Goal: Information Seeking & Learning: Learn about a topic

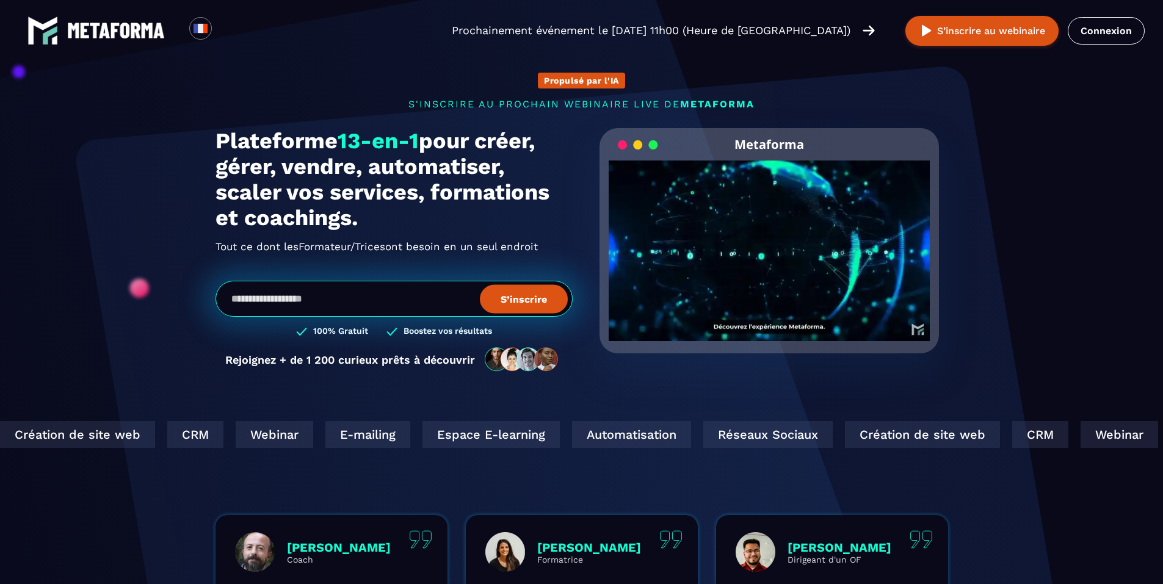
click at [602, 442] on div "Réseaux Sociaux" at bounding box center [666, 434] width 129 height 27
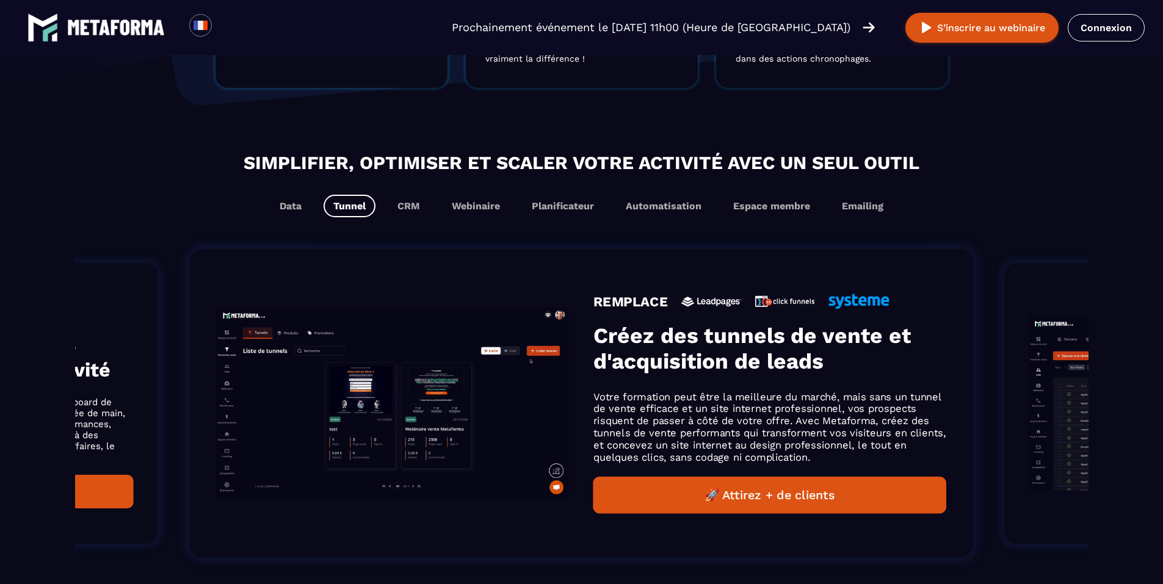
scroll to position [671, 0]
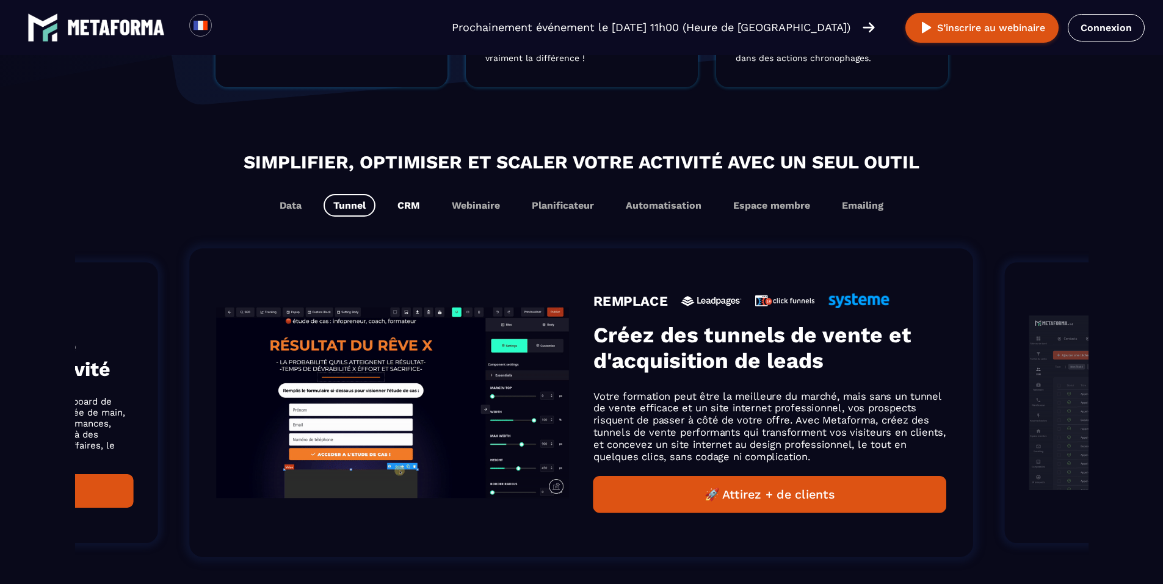
click at [406, 208] on button "CRM" at bounding box center [409, 205] width 42 height 23
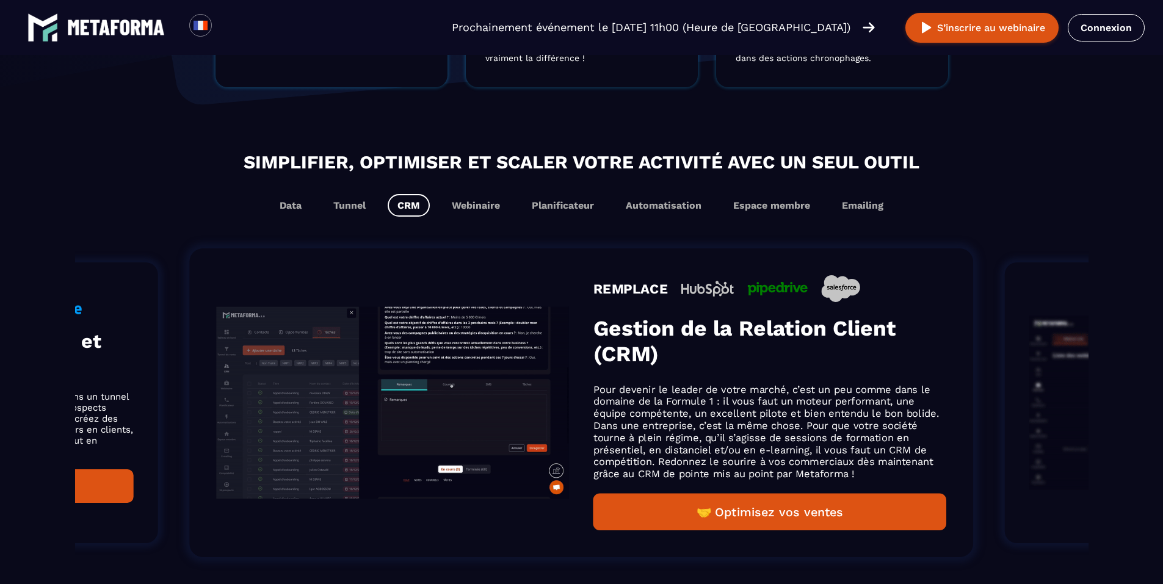
scroll to position [691, 0]
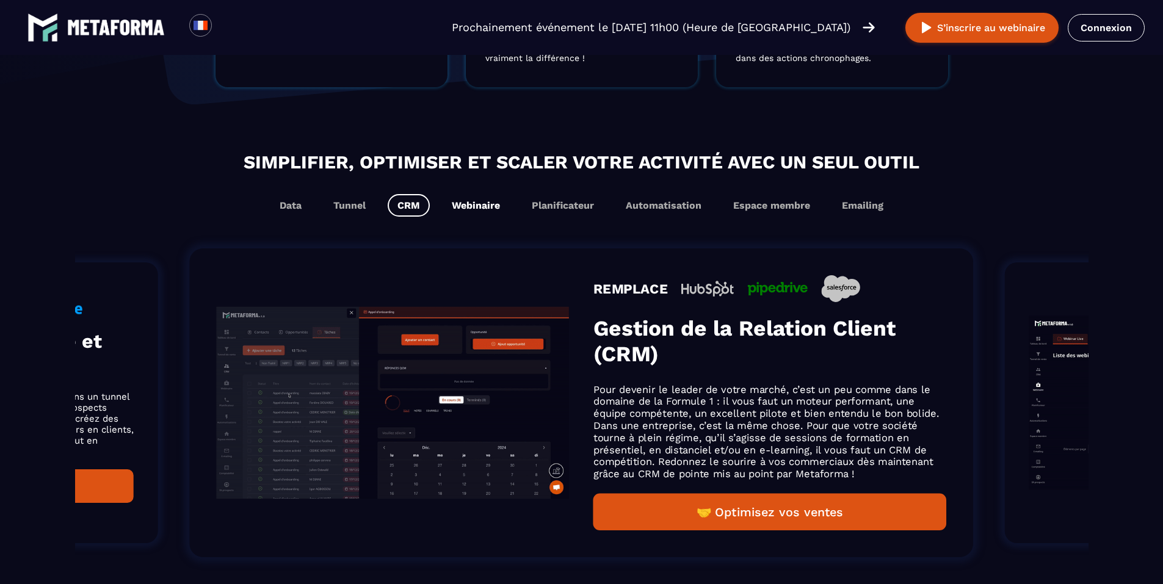
click at [485, 210] on button "Webinaire" at bounding box center [476, 205] width 68 height 23
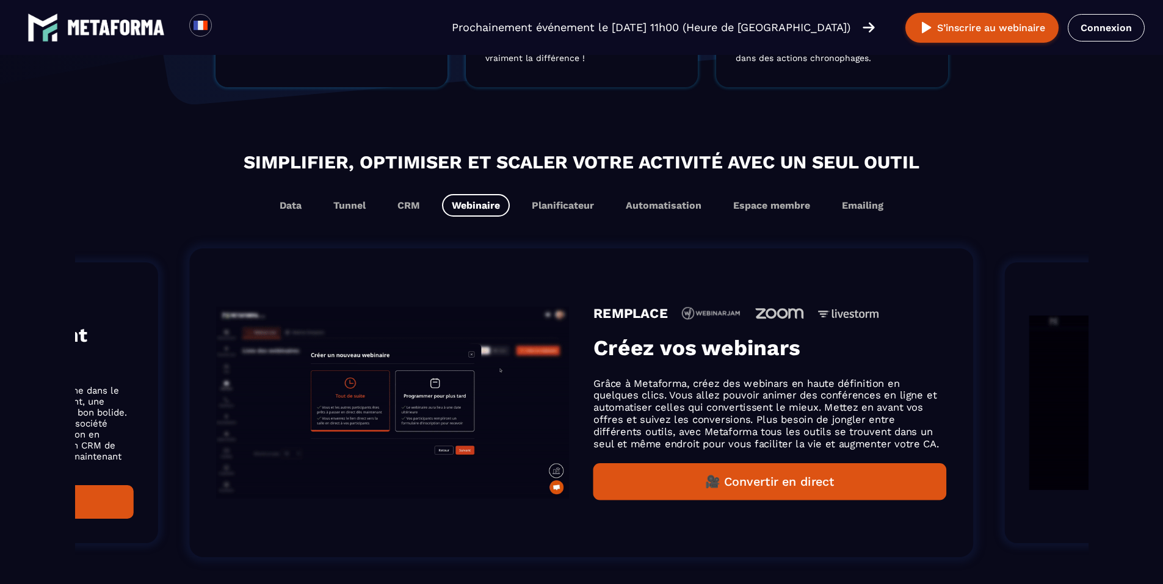
scroll to position [671, 0]
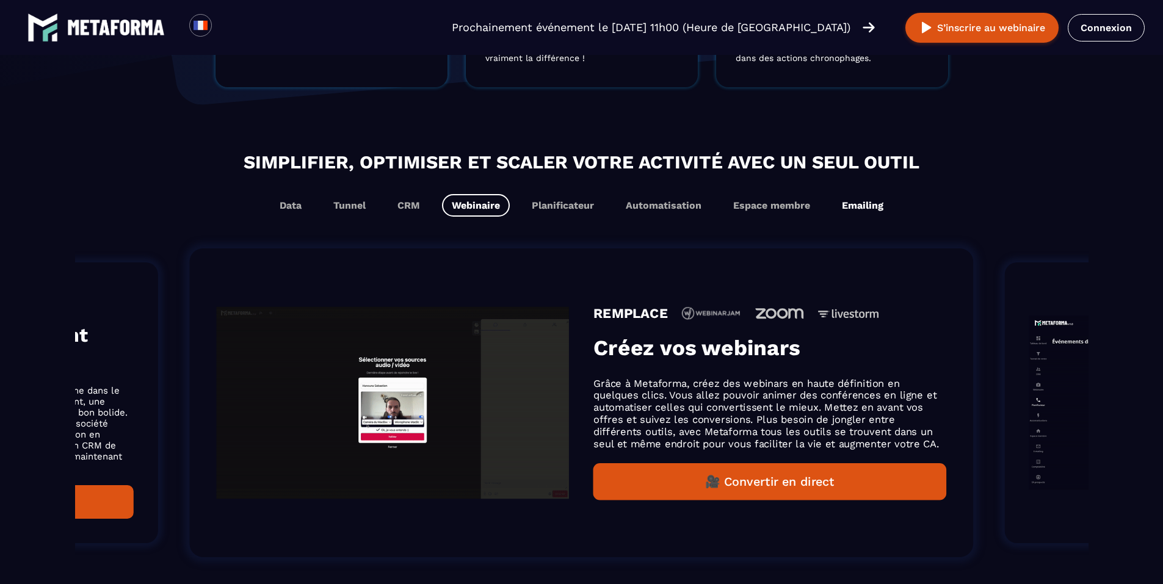
click at [851, 209] on button "Emailing" at bounding box center [862, 205] width 61 height 23
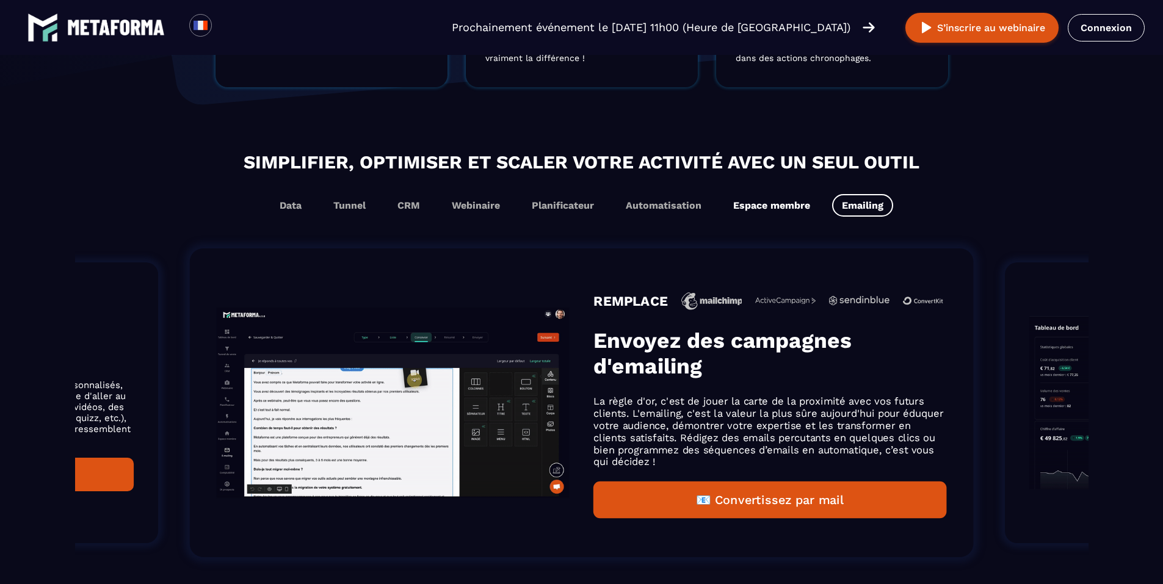
click at [769, 210] on button "Espace membre" at bounding box center [771, 205] width 96 height 23
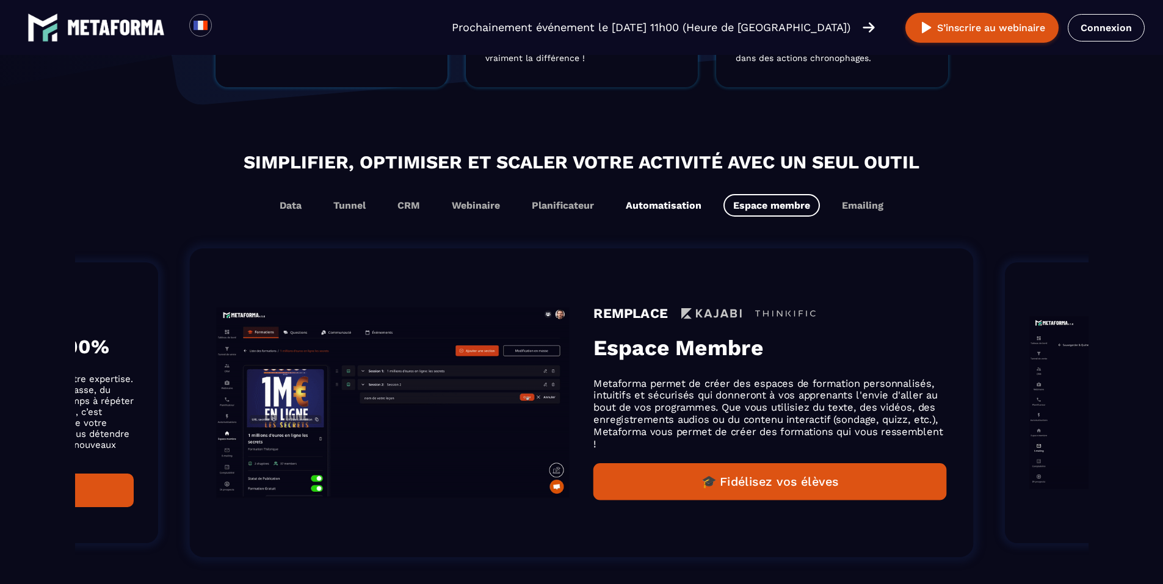
click at [687, 212] on button "Automatisation" at bounding box center [663, 205] width 95 height 23
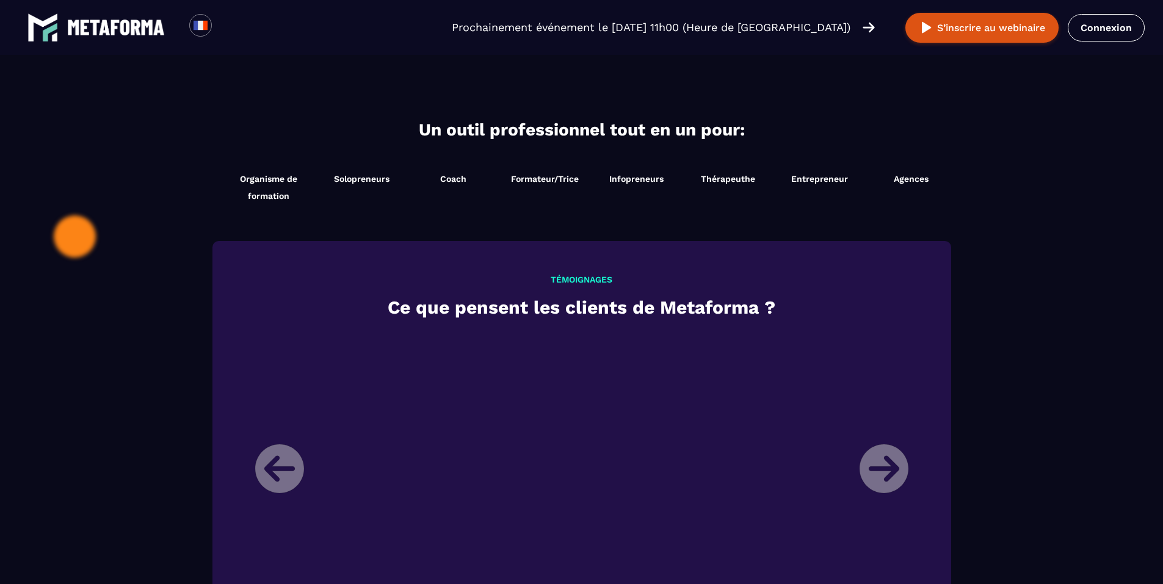
scroll to position [1221, 0]
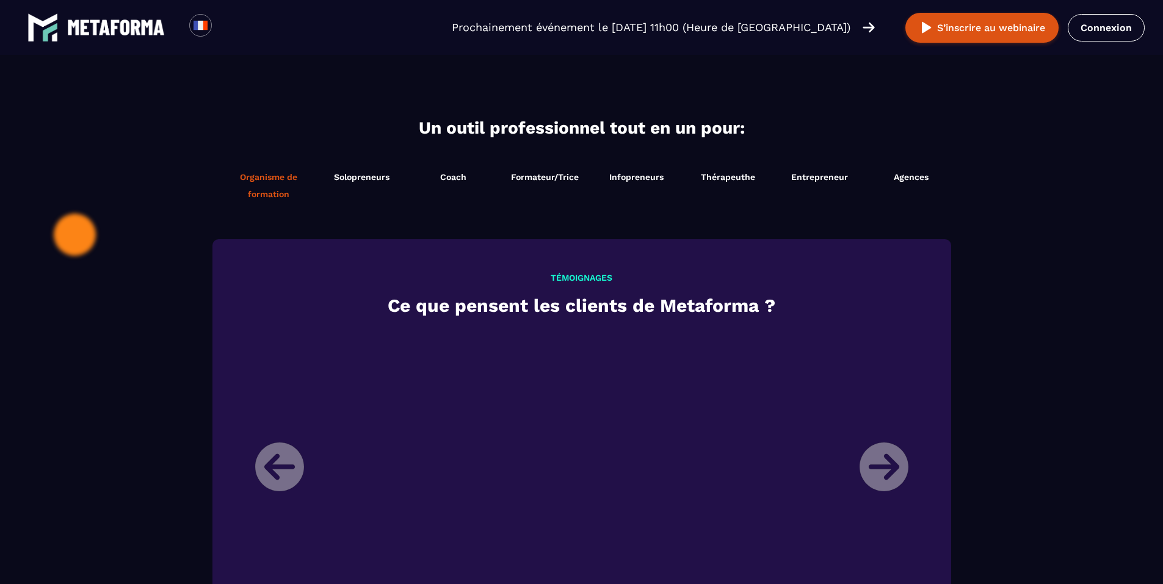
click at [273, 190] on span "Organisme de formation" at bounding box center [269, 185] width 88 height 34
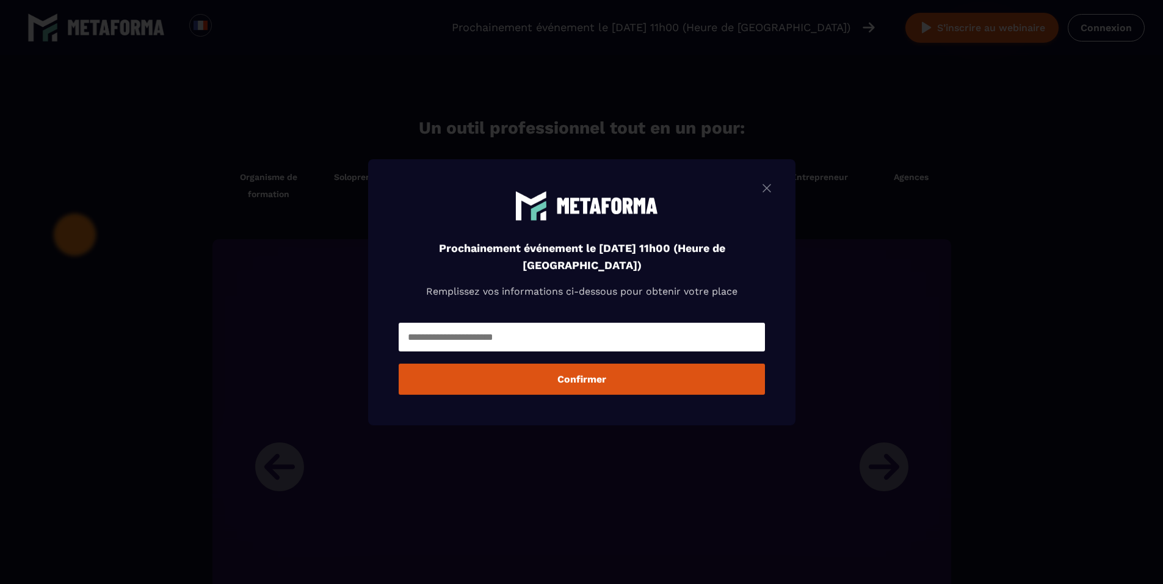
click at [773, 190] on img "Modal window" at bounding box center [766, 187] width 15 height 15
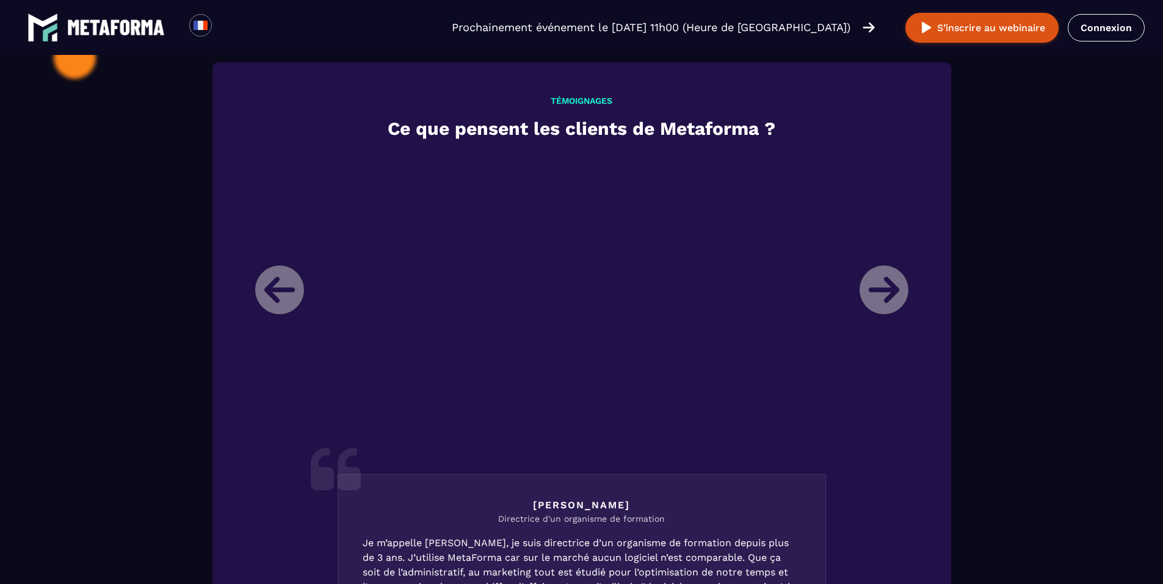
scroll to position [1404, 0]
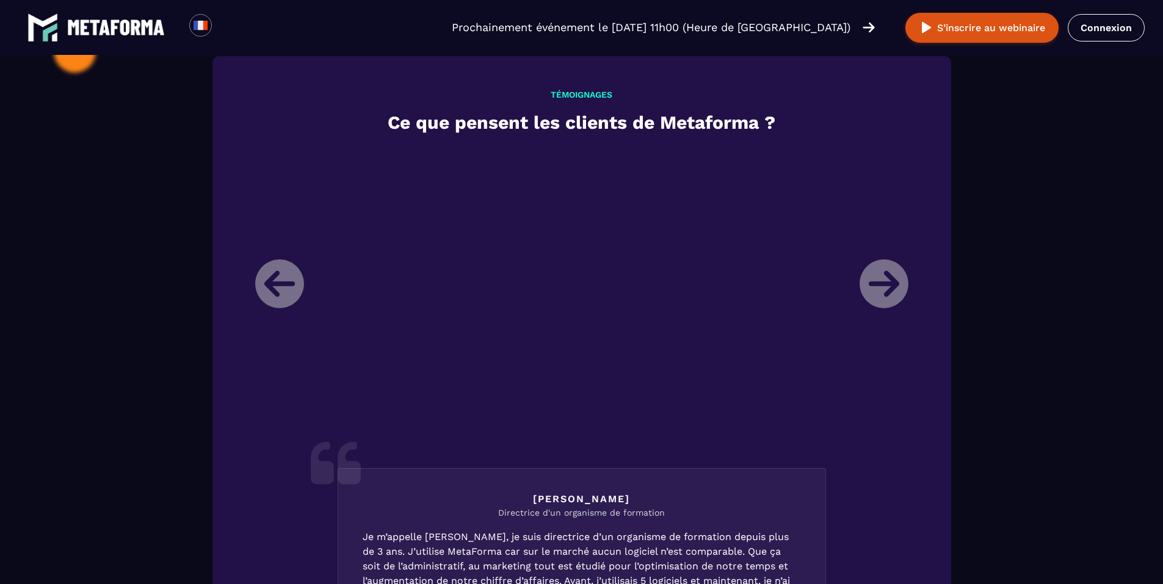
click at [878, 294] on li "Laura Directrice d'un organisme de formation Je m’appelle Laura, je suis direct…" at bounding box center [581, 466] width 671 height 636
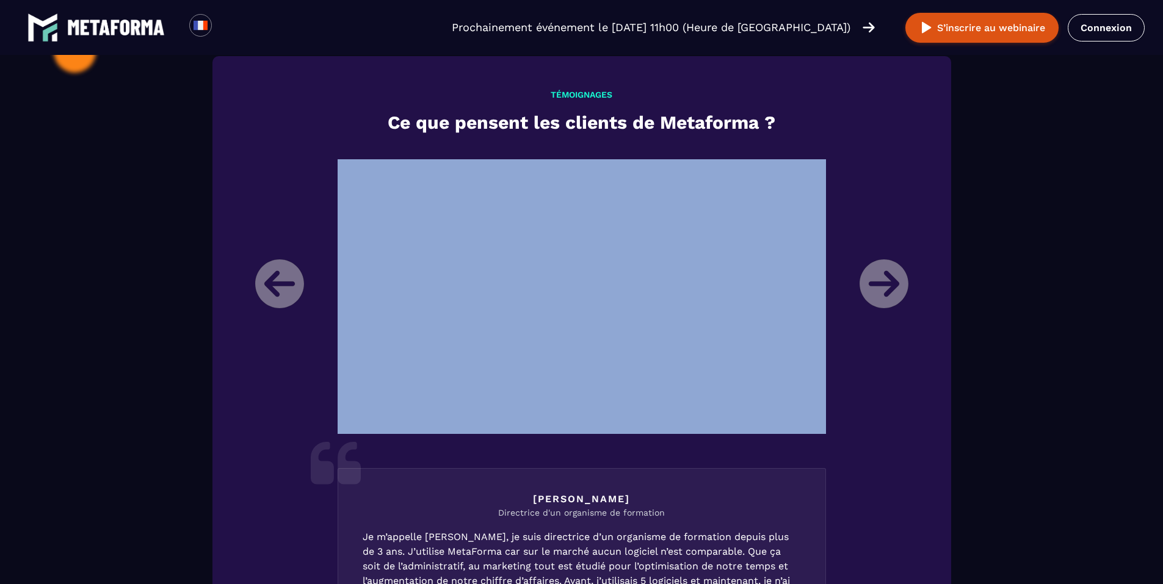
click at [878, 294] on li "Laura Directrice d'un organisme de formation Je m’appelle Laura, je suis direct…" at bounding box center [581, 466] width 671 height 636
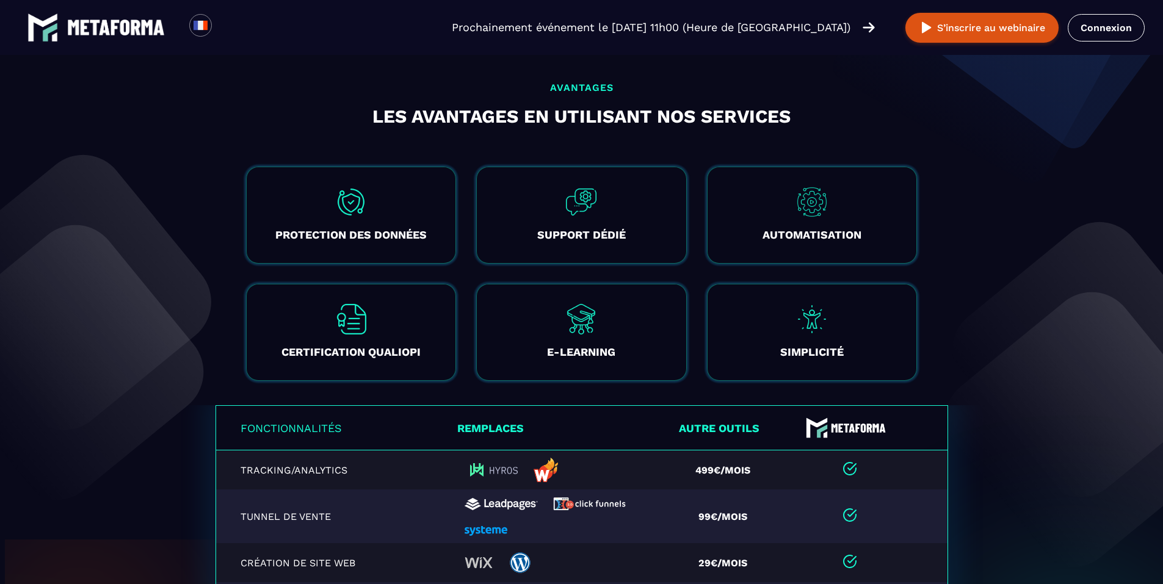
scroll to position [2217, 0]
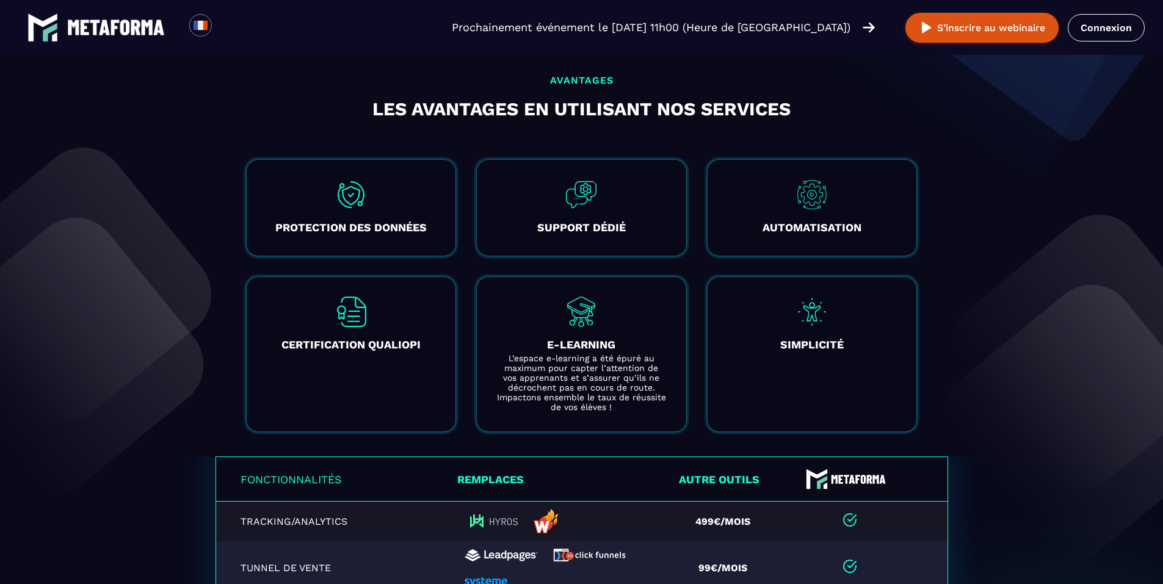
click at [613, 353] on h3 "E-LEARNING" at bounding box center [581, 344] width 170 height 17
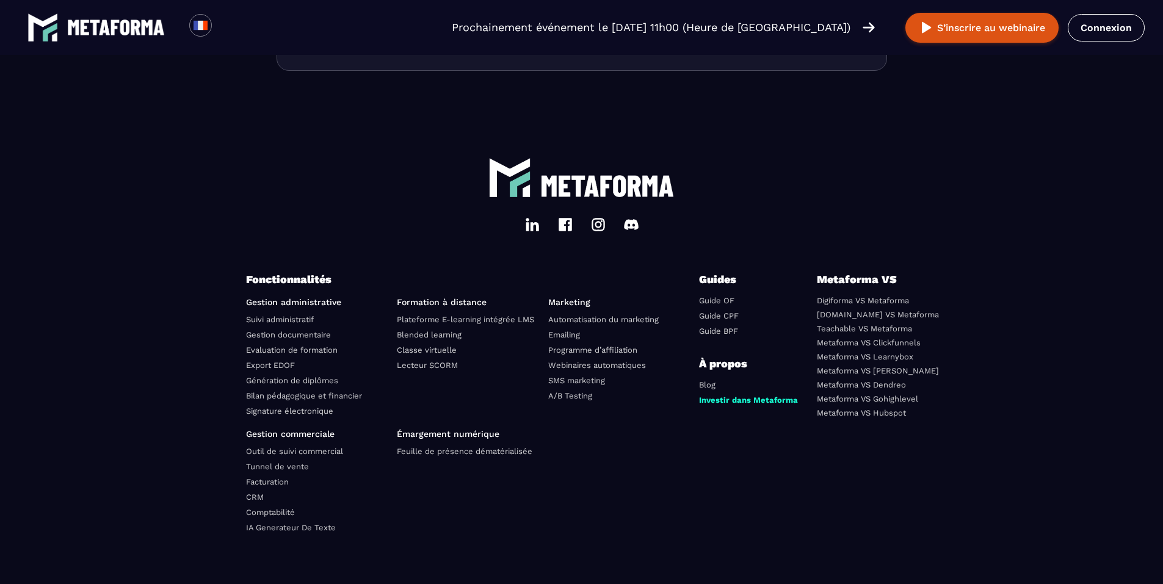
scroll to position [4209, 0]
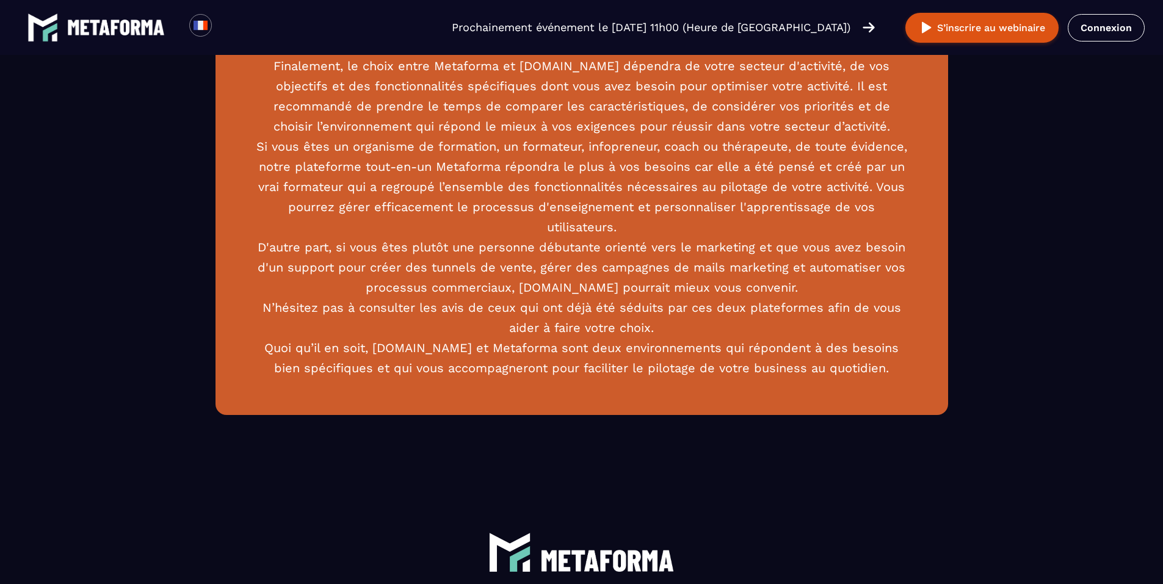
scroll to position [2746, 0]
